Goal: Task Accomplishment & Management: Manage account settings

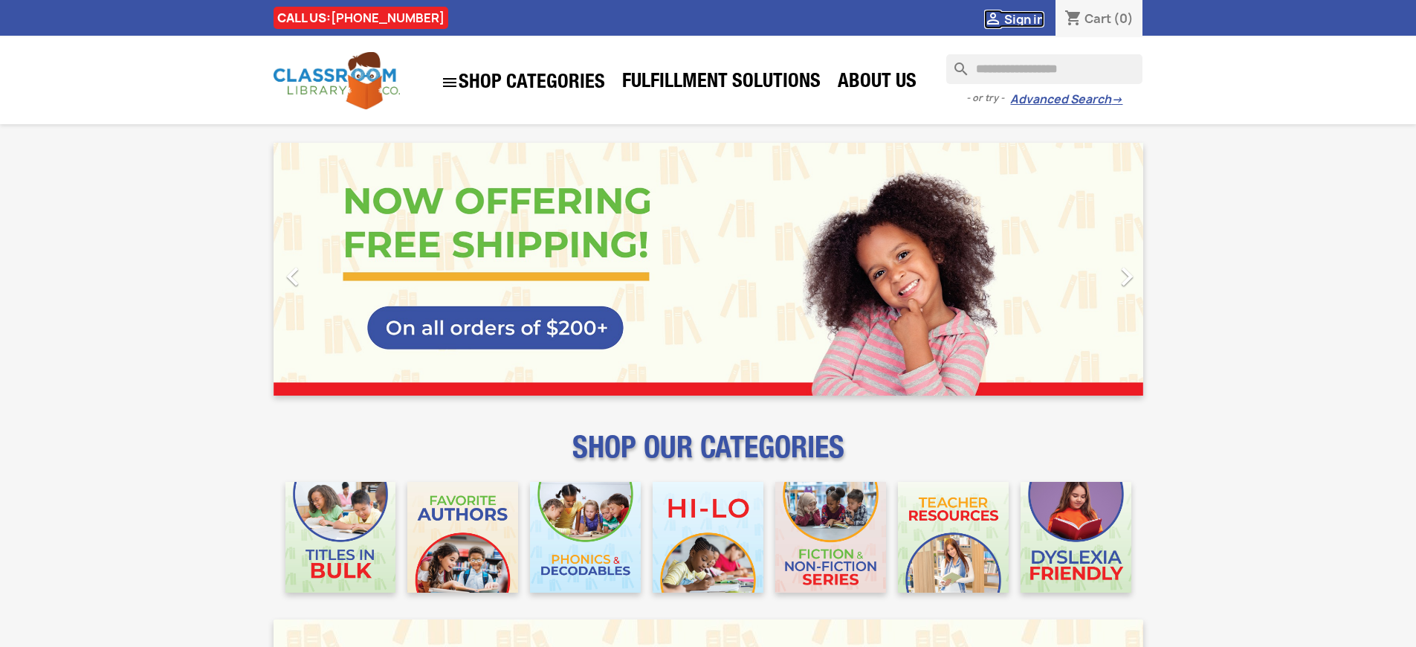
click at [1024, 19] on span "Sign in" at bounding box center [1024, 19] width 40 height 16
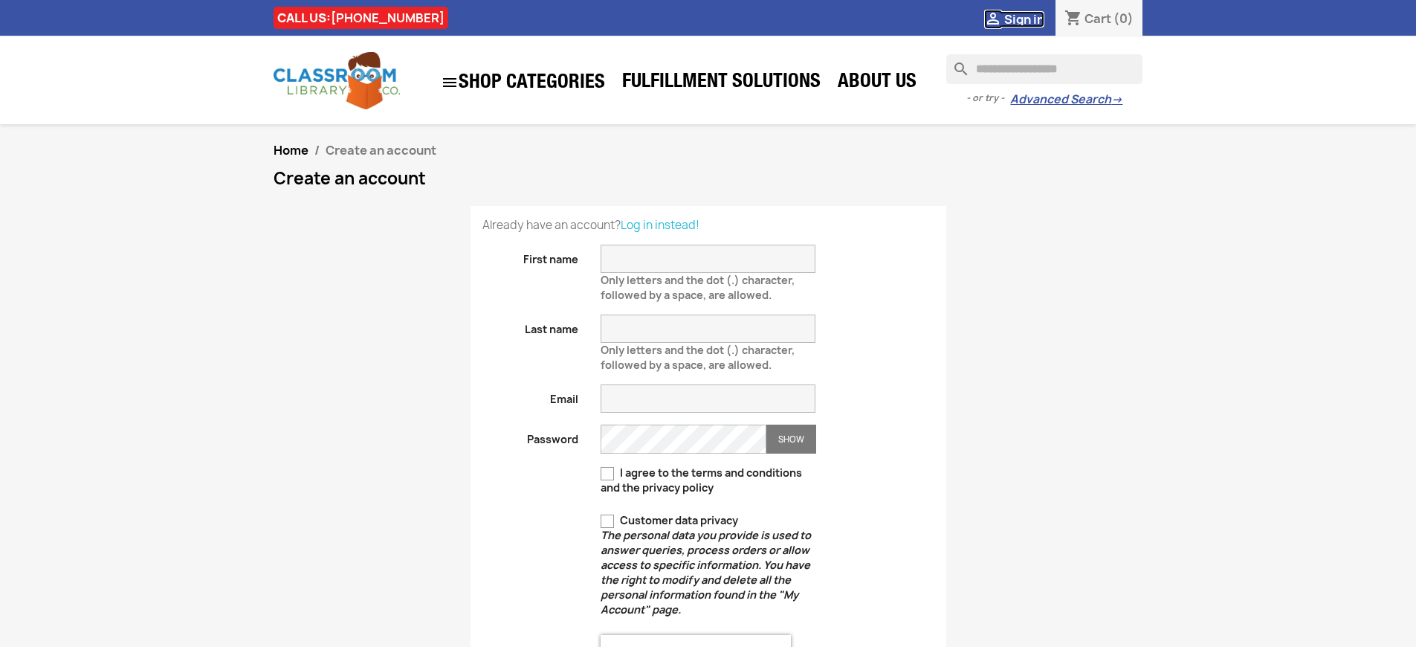
click at [1024, 19] on span "Sign in" at bounding box center [1024, 19] width 40 height 16
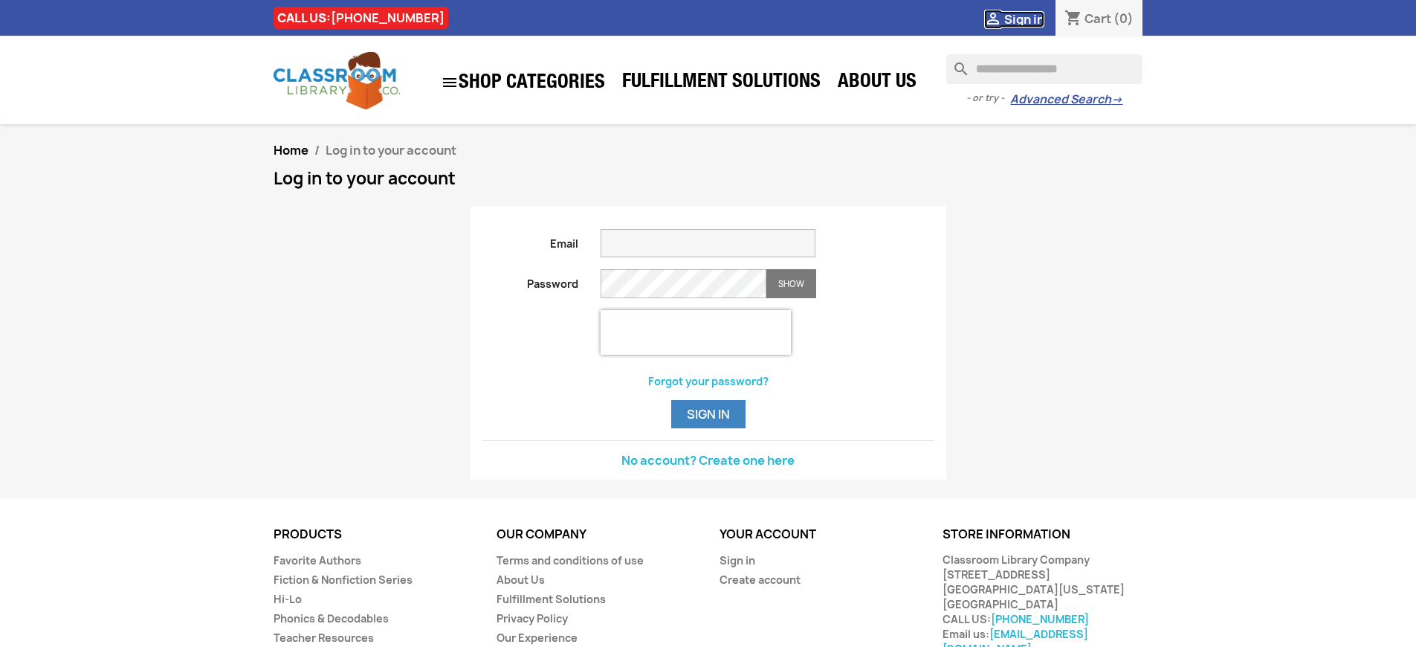
click at [1024, 19] on span "Sign in" at bounding box center [1024, 19] width 40 height 16
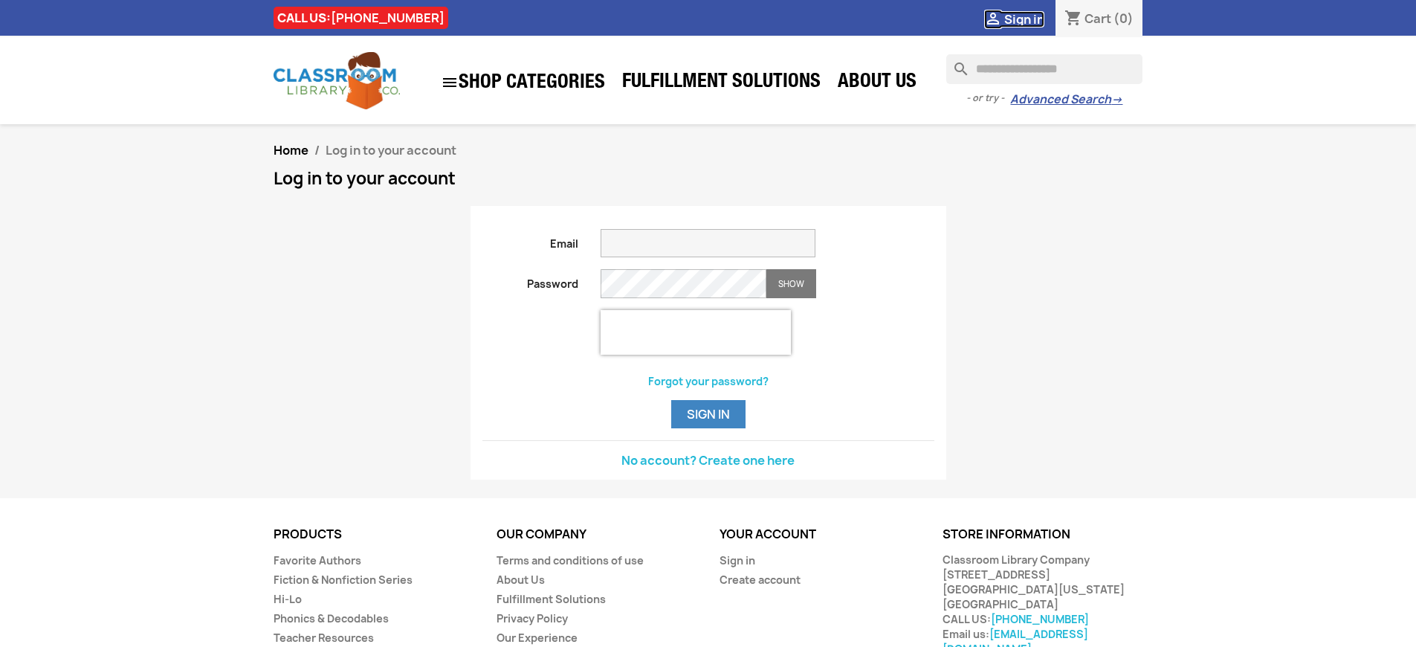
click at [1024, 19] on span "Sign in" at bounding box center [1024, 19] width 40 height 16
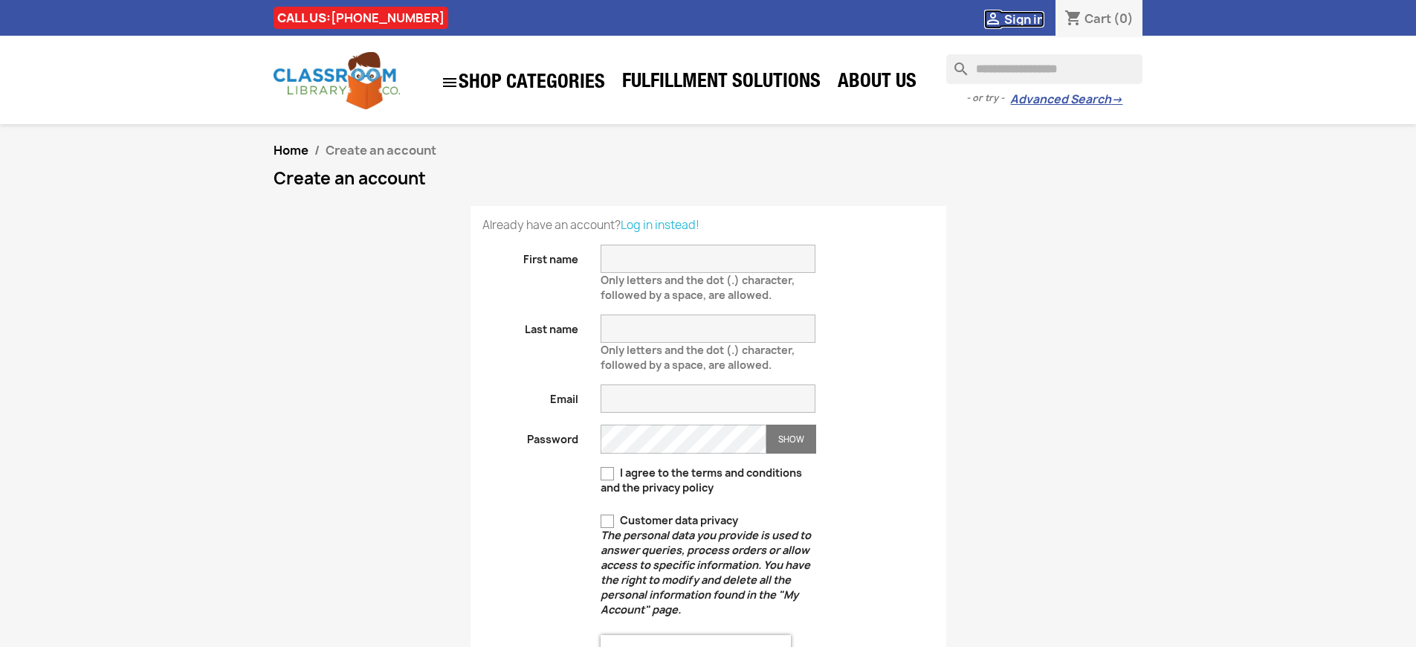
click at [1024, 19] on span "Sign in" at bounding box center [1024, 19] width 40 height 16
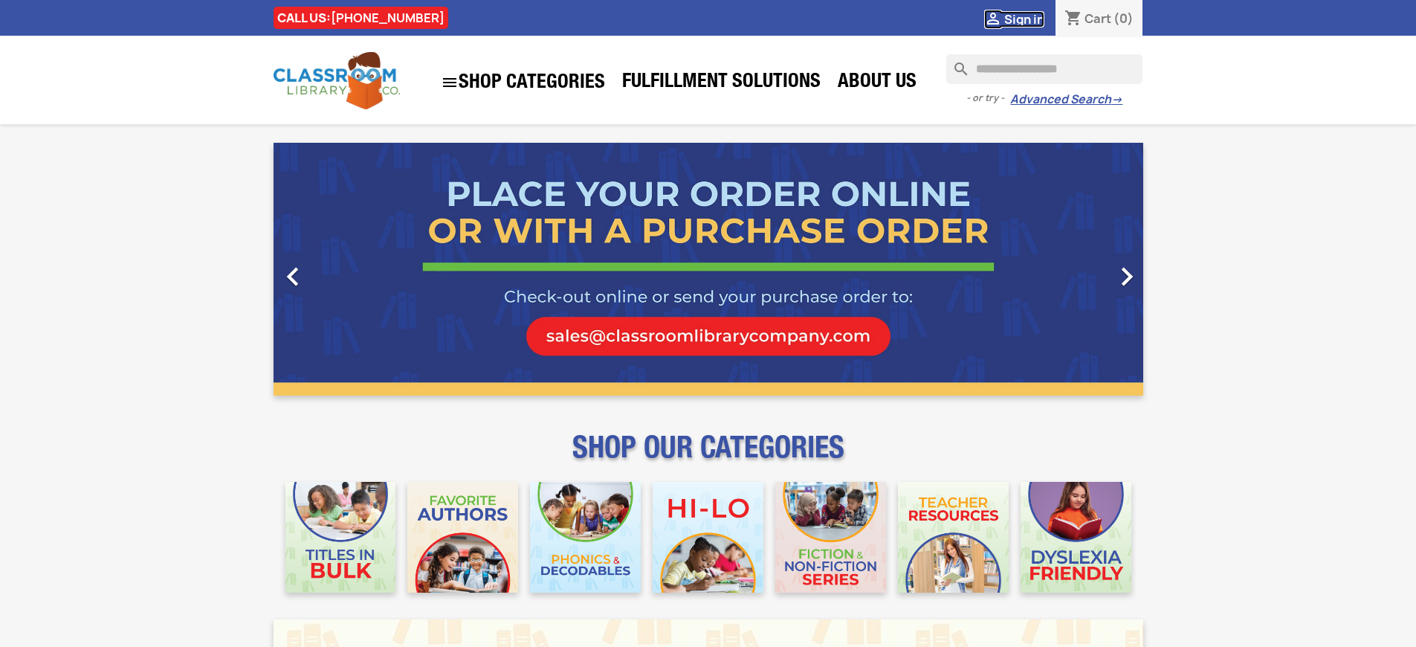
click at [1024, 19] on span "Sign in" at bounding box center [1024, 19] width 40 height 16
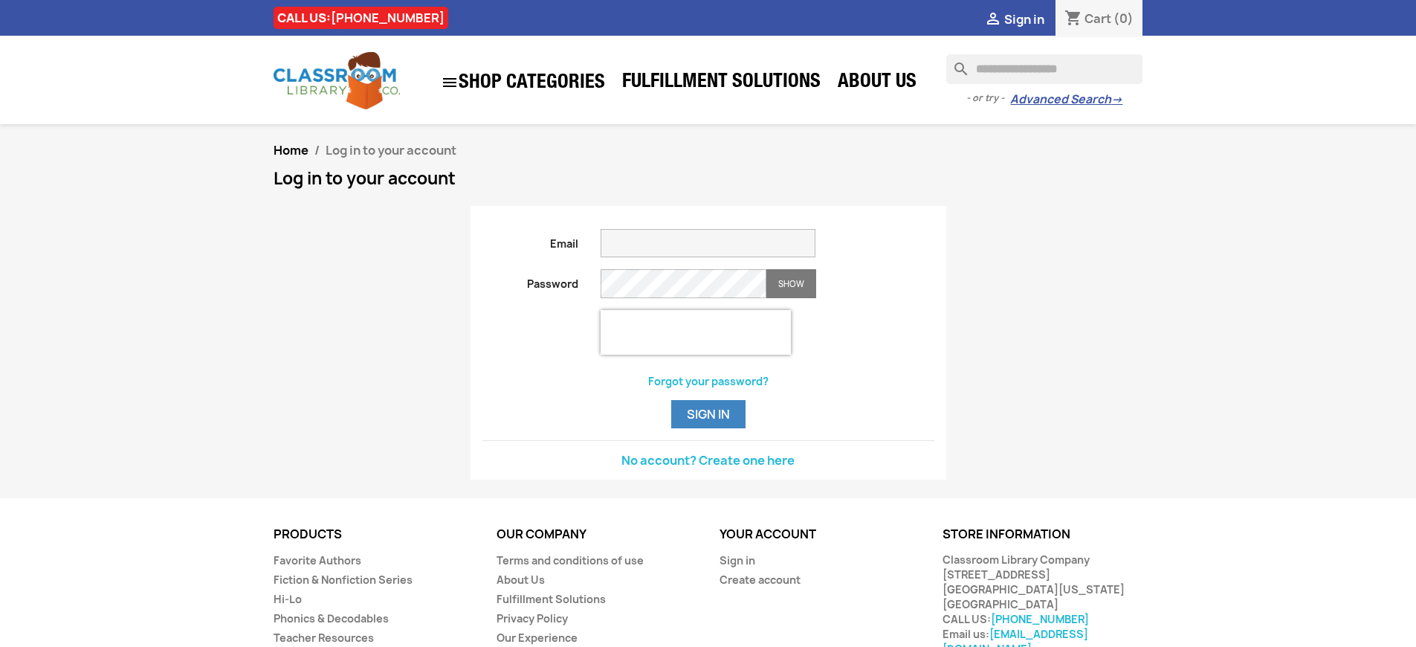
click at [1024, 19] on span "Sign in" at bounding box center [1024, 19] width 40 height 16
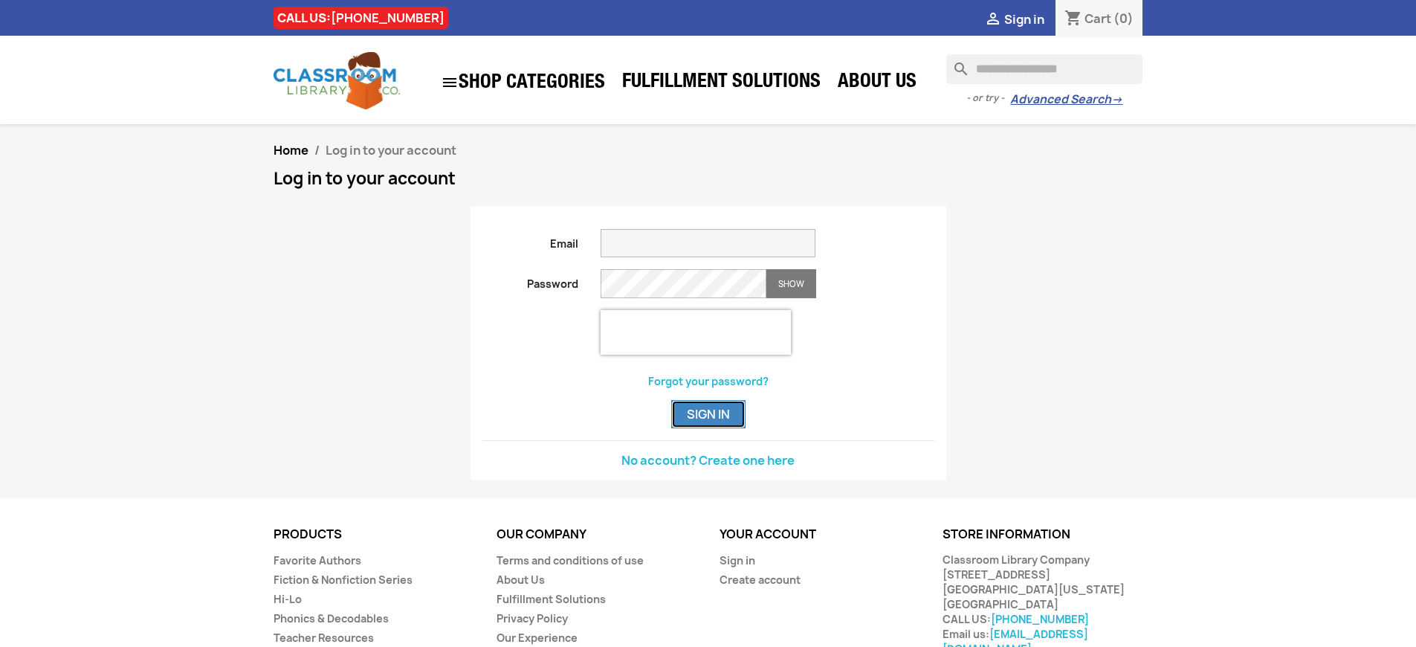
click at [708, 428] on button "Sign in" at bounding box center [708, 414] width 74 height 28
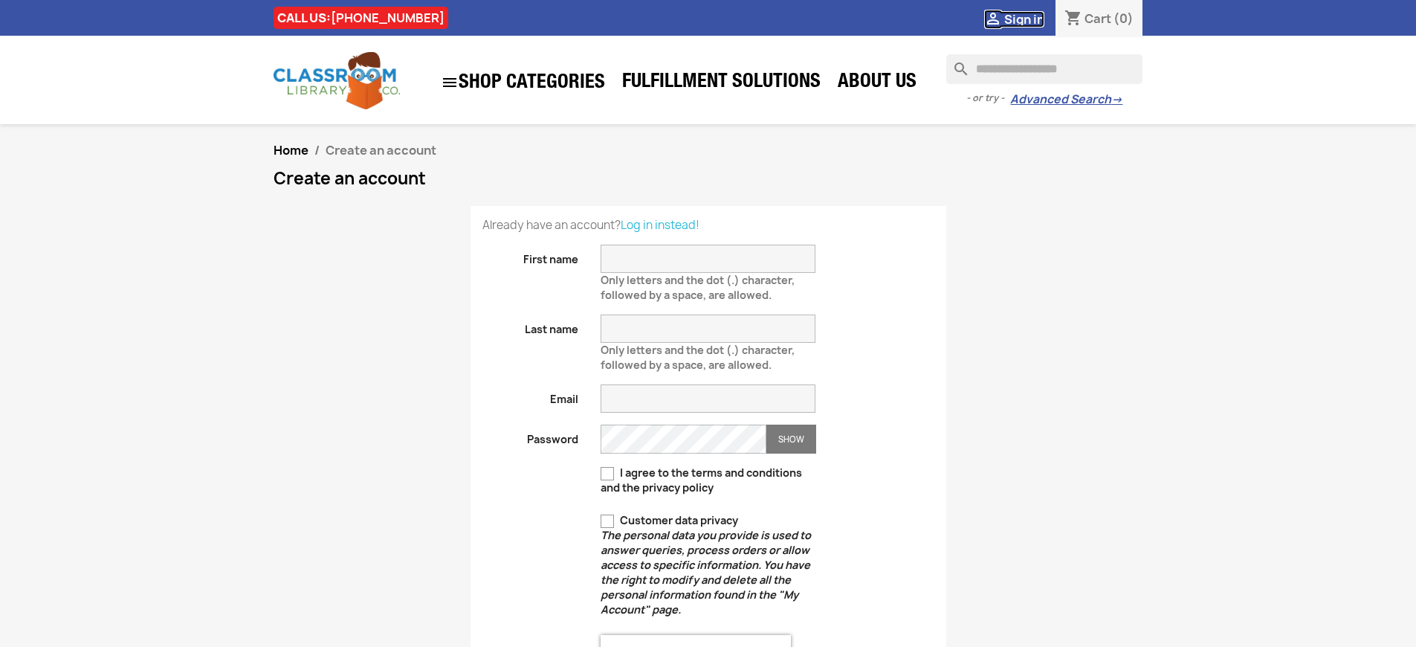
click at [1024, 19] on span "Sign in" at bounding box center [1024, 19] width 40 height 16
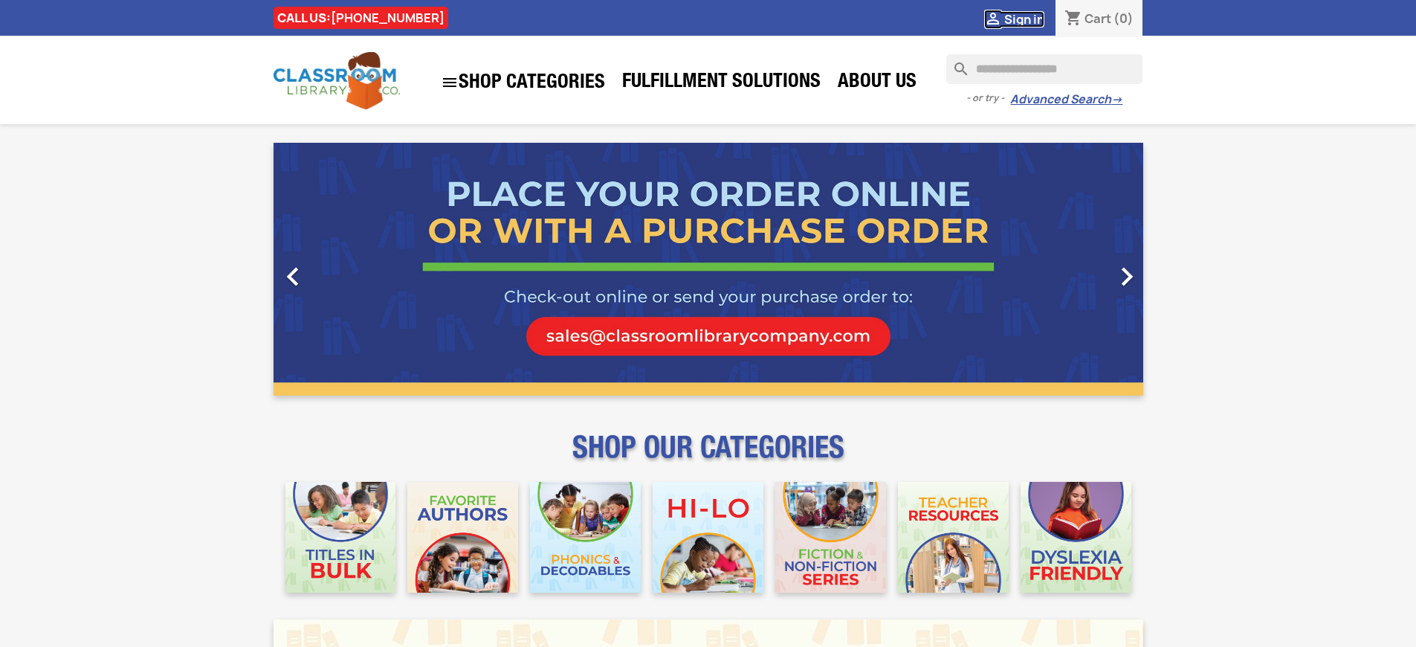
click at [1024, 19] on span "Sign in" at bounding box center [1024, 19] width 40 height 16
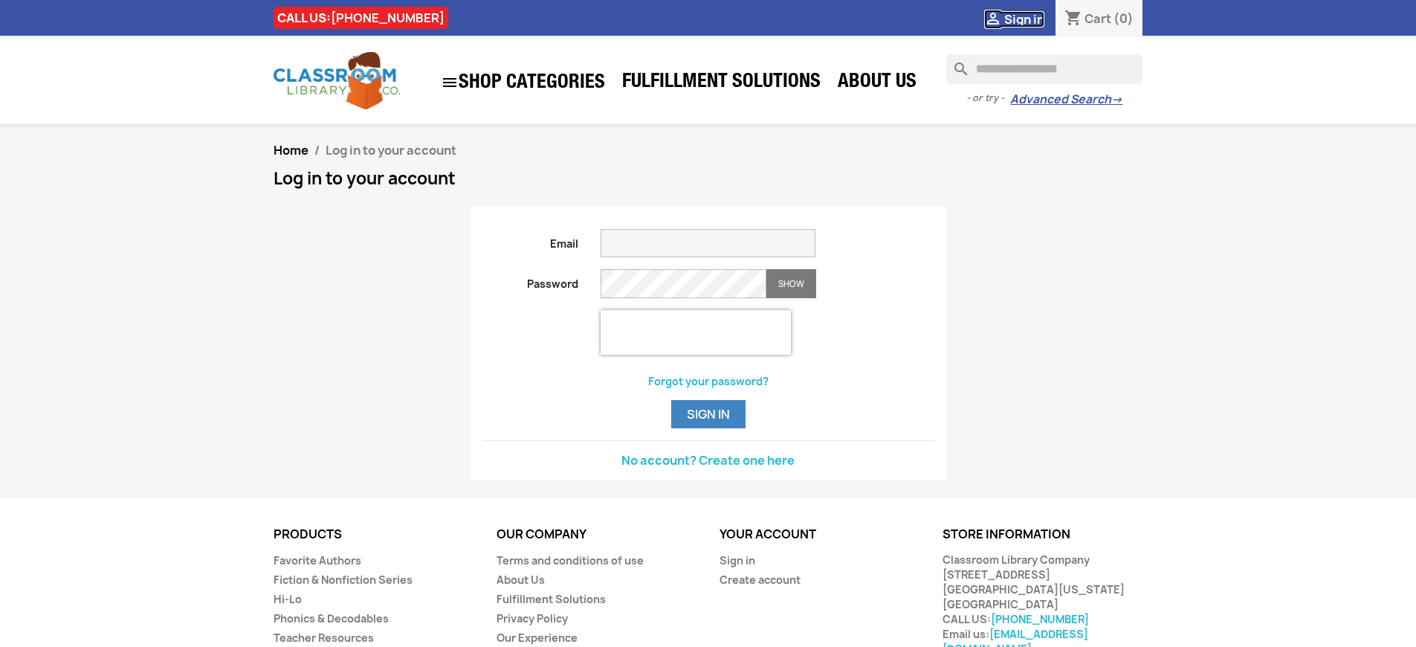
click at [1024, 19] on span "Sign in" at bounding box center [1024, 19] width 40 height 16
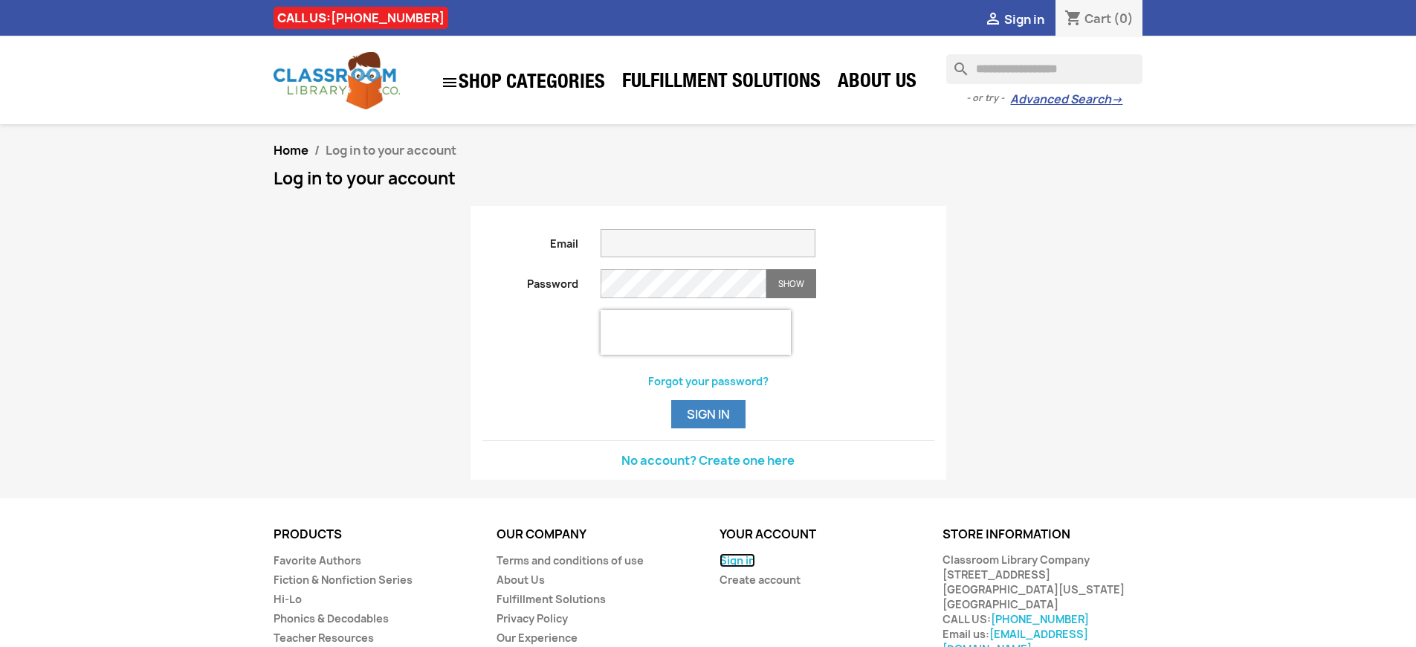
click at [737, 567] on link "Sign in" at bounding box center [738, 560] width 36 height 14
